Goal: Information Seeking & Learning: Check status

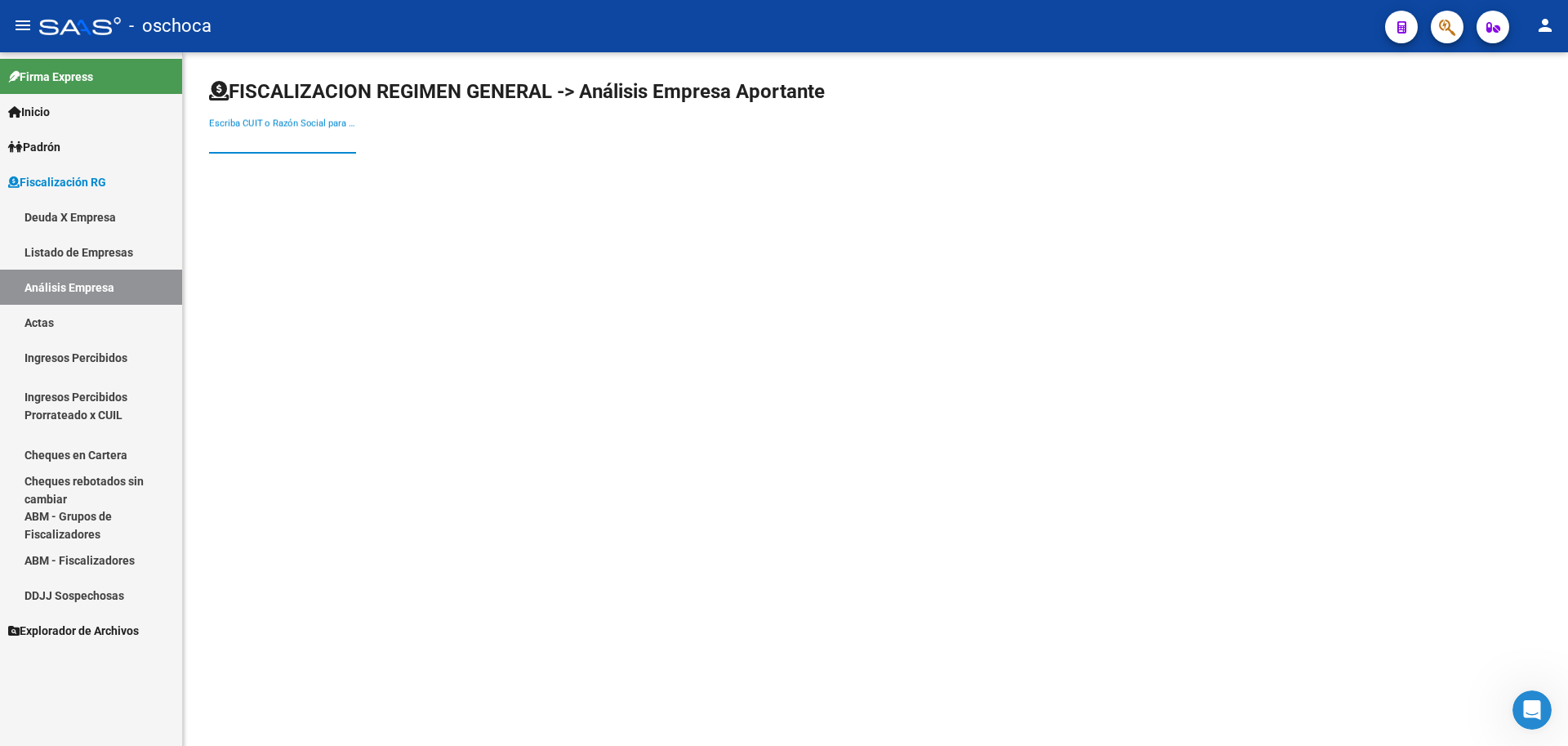
click at [224, 140] on input "Escriba CUIT o Razón Social para buscar" at bounding box center [282, 140] width 147 height 14
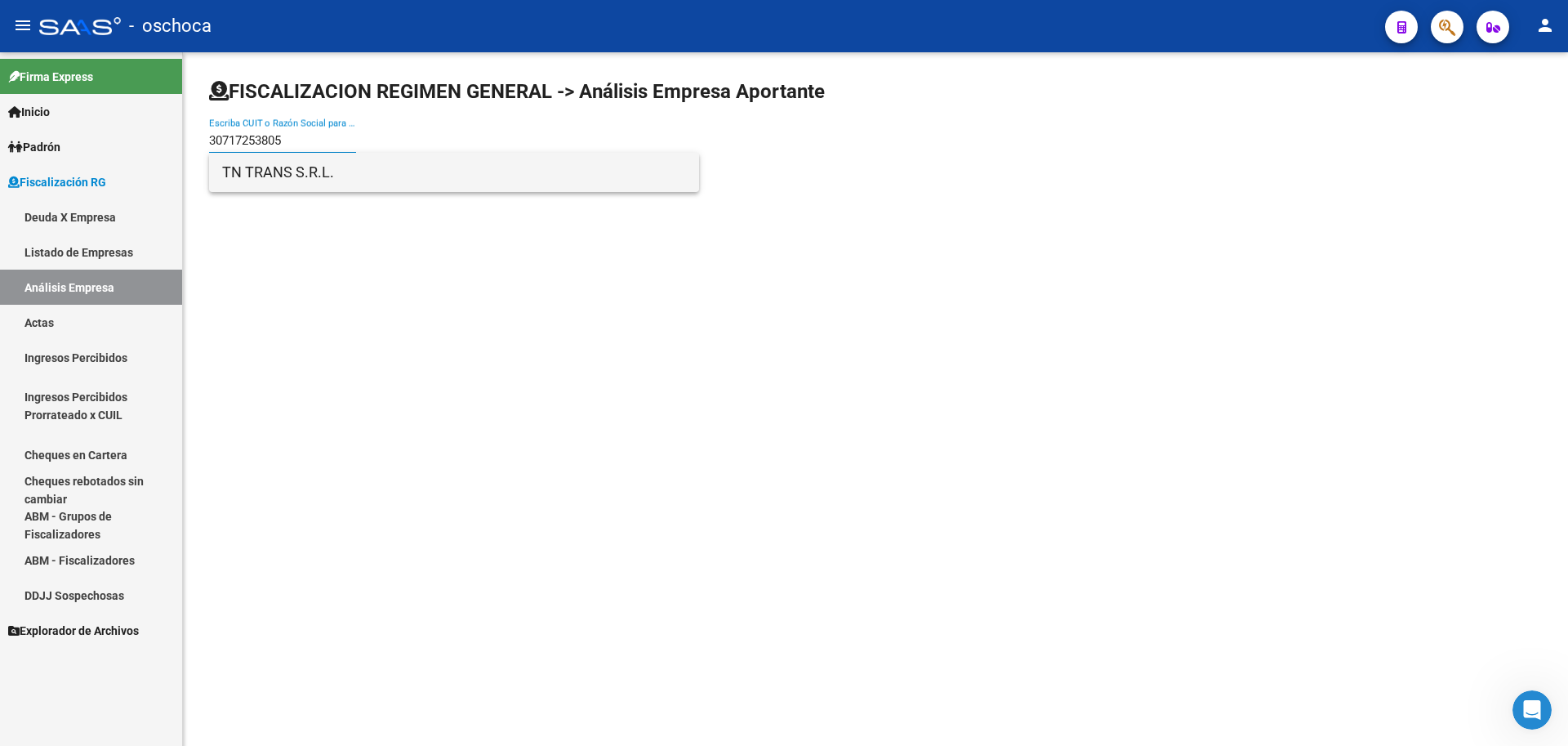
type input "30717253805"
click at [269, 173] on span "TN TRANS S.R.L." at bounding box center [454, 172] width 464 height 39
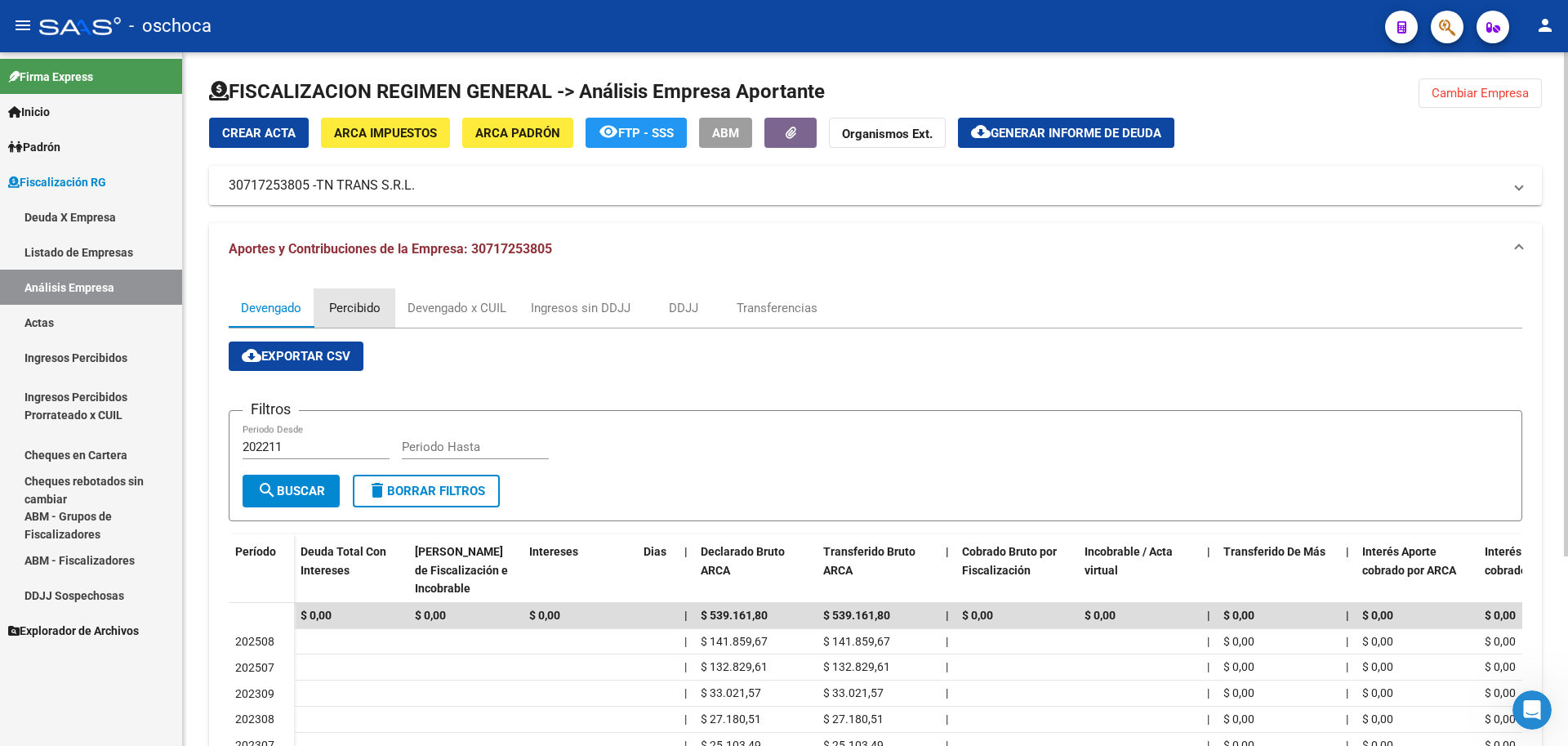
click at [362, 313] on div "Percibido" at bounding box center [354, 308] width 52 height 18
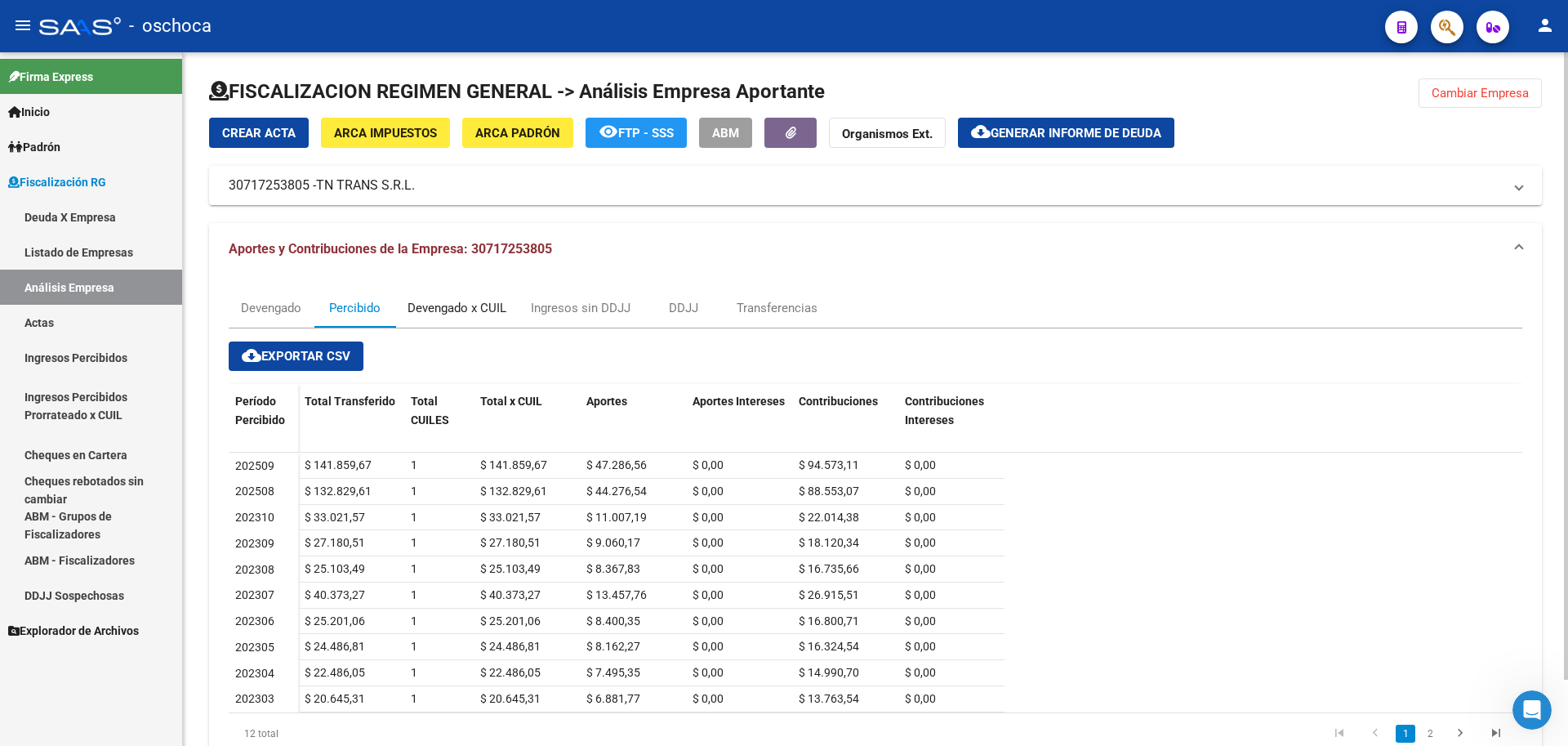
click at [461, 300] on div "Devengado x CUIL" at bounding box center [457, 308] width 99 height 18
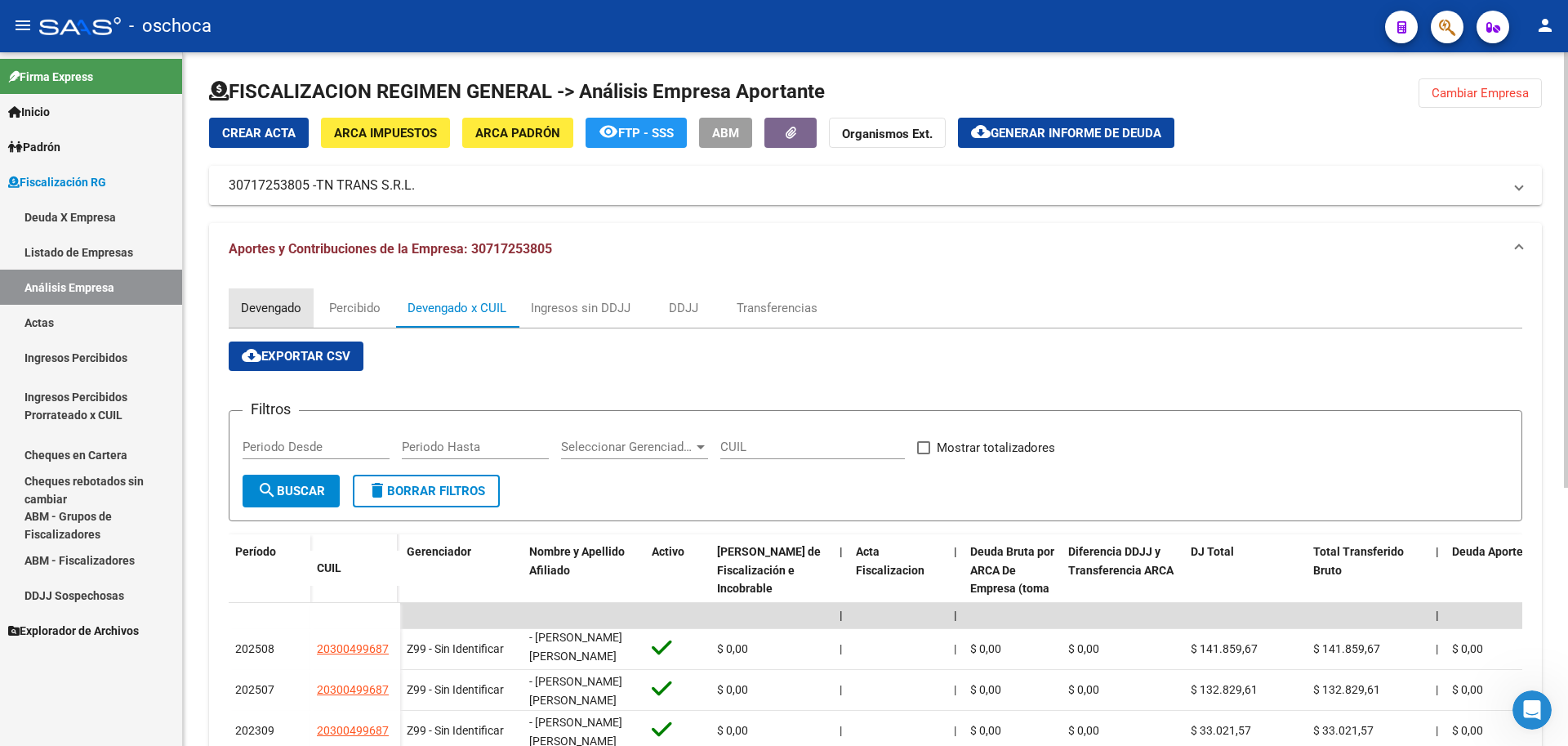
click at [263, 310] on div "Devengado" at bounding box center [270, 308] width 61 height 18
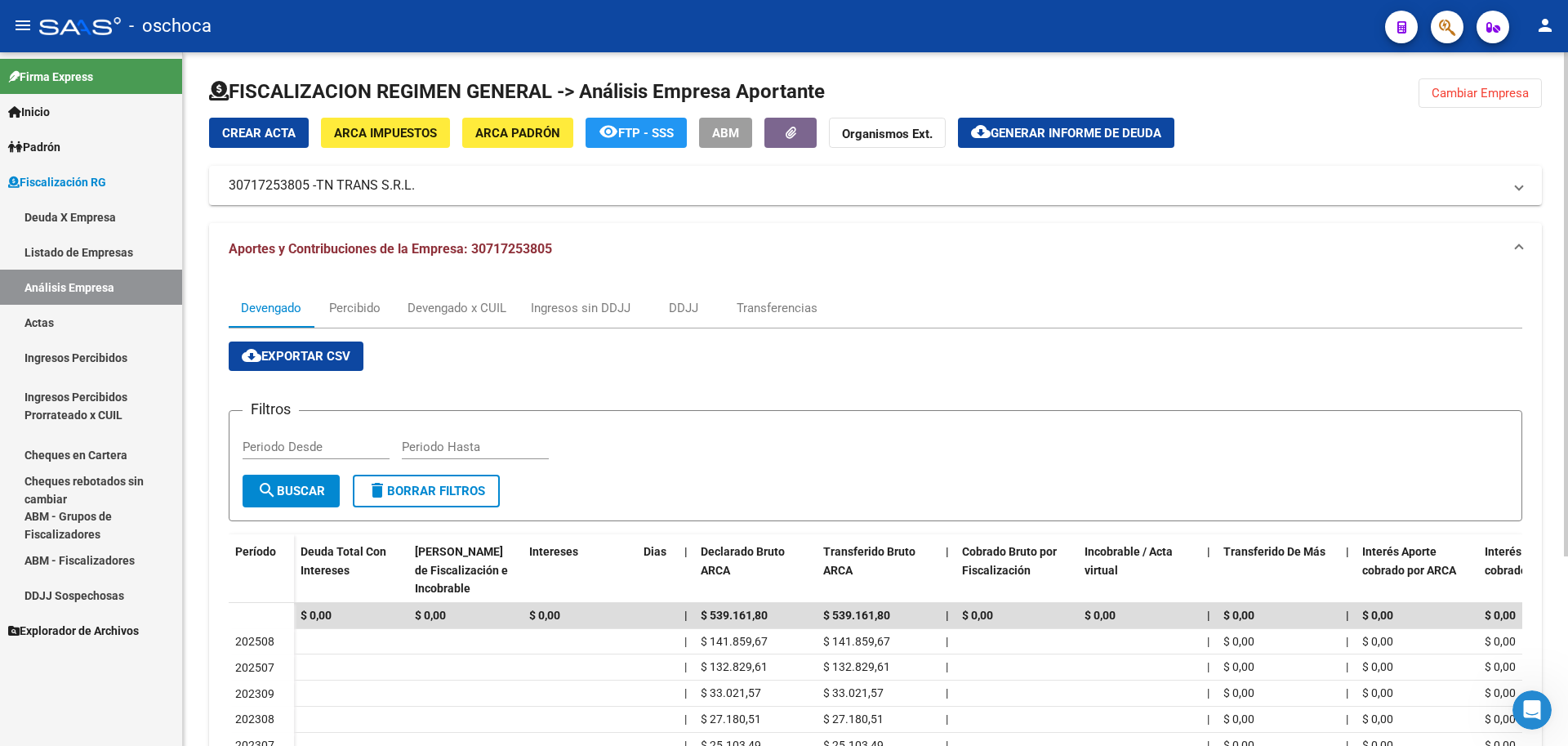
drag, startPoint x: 1478, startPoint y: 111, endPoint x: 1474, endPoint y: 97, distance: 14.6
click at [1477, 111] on div at bounding box center [875, 98] width 1333 height 39
click at [1472, 93] on span "Cambiar Empresa" at bounding box center [1479, 93] width 97 height 14
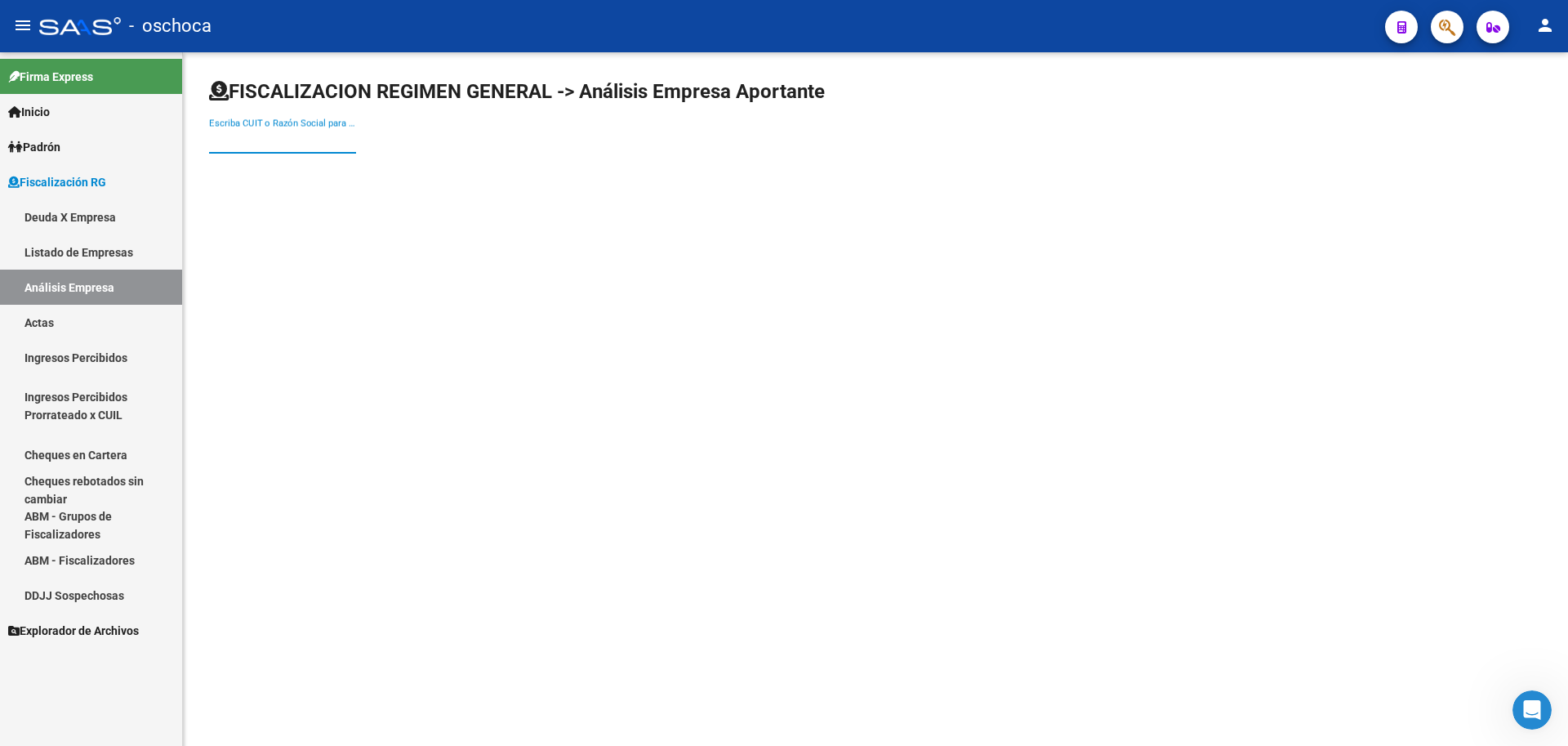
click at [220, 141] on input "Escriba CUIT o Razón Social para buscar" at bounding box center [282, 140] width 147 height 14
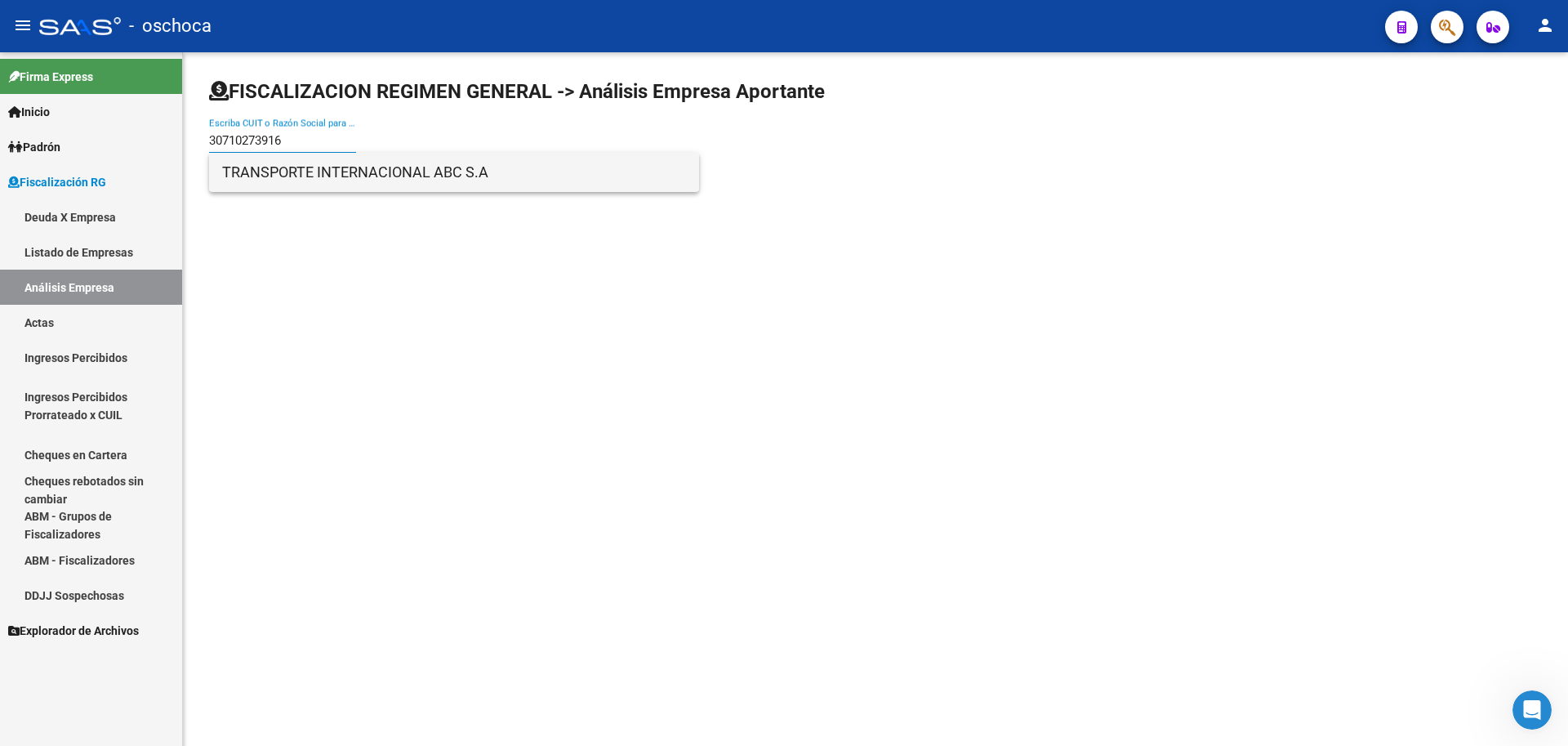
type input "30710273916"
click at [475, 172] on span "TRANSPORTE INTERNACIONAL ABC S.A" at bounding box center [454, 172] width 464 height 39
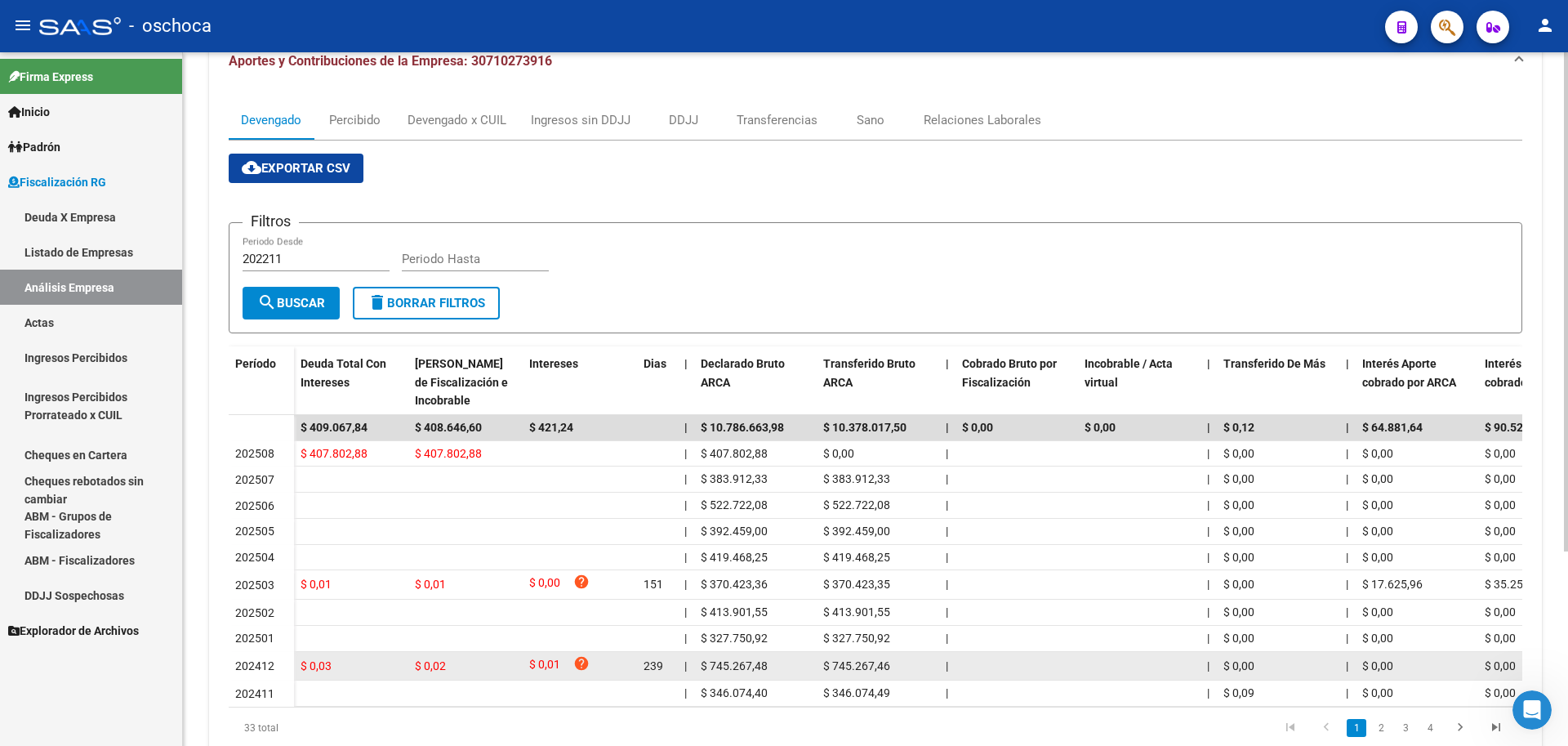
scroll to position [106, 0]
